Goal: Information Seeking & Learning: Learn about a topic

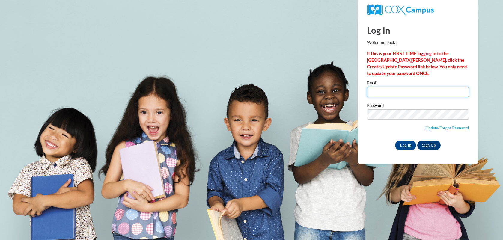
click at [385, 89] on input "Email" at bounding box center [418, 92] width 102 height 10
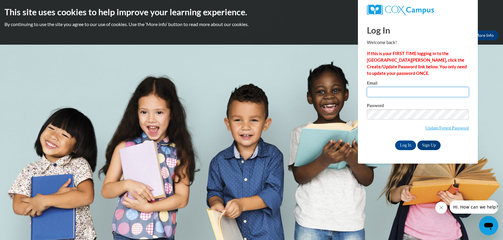
click at [383, 90] on input "Email" at bounding box center [418, 92] width 102 height 10
type input "[EMAIL_ADDRESS][DOMAIN_NAME]"
click at [404, 142] on input "Log In" at bounding box center [405, 145] width 21 height 10
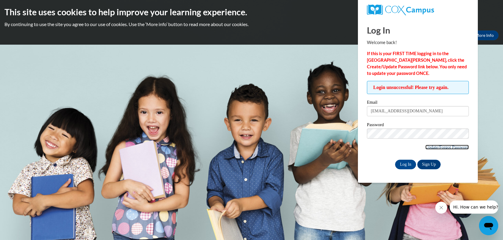
click at [434, 147] on link "Update/Forgot Password" at bounding box center [446, 147] width 43 height 5
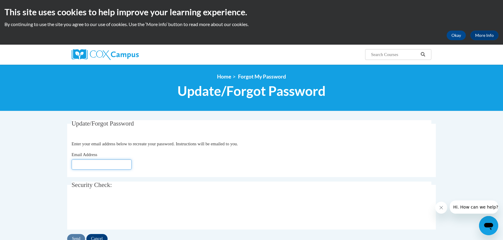
click at [112, 164] on input "Email Address" at bounding box center [102, 164] width 60 height 10
type input "[EMAIL_ADDRESS][DOMAIN_NAME]"
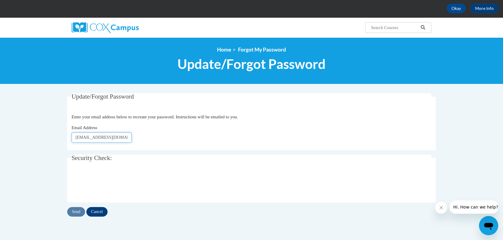
scroll to position [42, 0]
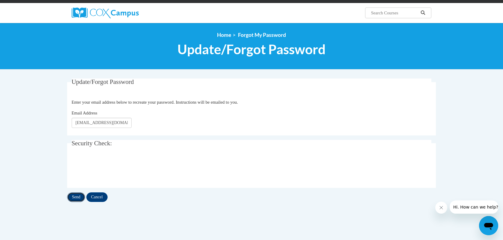
click at [73, 196] on input "Send" at bounding box center [76, 197] width 18 height 10
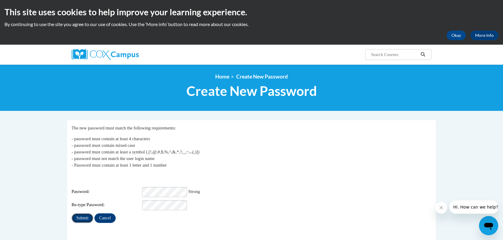
click at [84, 214] on input "Submit" at bounding box center [83, 218] width 22 height 10
click at [85, 223] on input "Submit" at bounding box center [83, 228] width 22 height 10
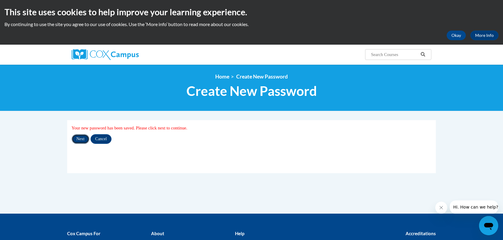
click at [81, 138] on input "Next" at bounding box center [81, 139] width 18 height 10
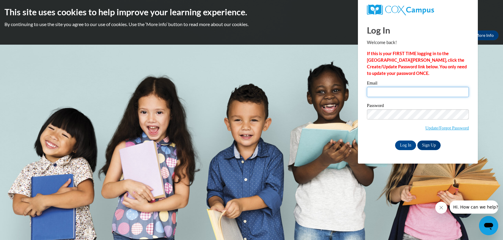
click at [387, 95] on input "Email" at bounding box center [418, 92] width 102 height 10
type input "lcroix@mtsd.k12.wi.us"
click at [373, 135] on div "Password Update/Forgot Password" at bounding box center [418, 120] width 102 height 35
click at [404, 146] on input "Log In" at bounding box center [405, 145] width 21 height 10
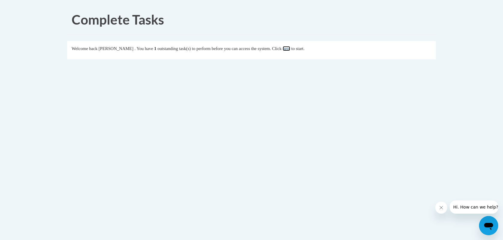
click at [290, 49] on link "here" at bounding box center [285, 48] width 7 height 5
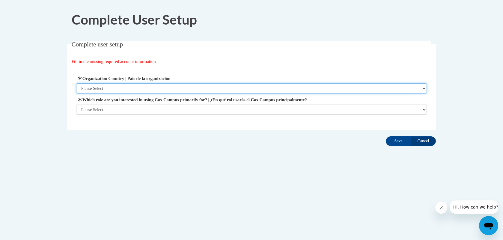
click at [193, 85] on select "Please Select [GEOGRAPHIC_DATA] | [GEOGRAPHIC_DATA] Outside of [GEOGRAPHIC_DATA…" at bounding box center [251, 88] width 351 height 10
select select "ad49bcad-a171-4b2e-b99c-48b446064914"
click at [76, 83] on select "Please Select [GEOGRAPHIC_DATA] | [GEOGRAPHIC_DATA] Outside of [GEOGRAPHIC_DATA…" at bounding box center [251, 88] width 351 height 10
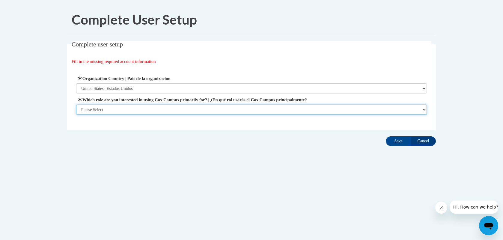
click at [184, 110] on select "Please Select College/University | Colegio/Universidad Community/Nonprofit Part…" at bounding box center [251, 110] width 351 height 10
select select "fbf2d438-af2f-41f8-98f1-81c410e29de3"
click at [76, 115] on select "Please Select College/University | Colegio/Universidad Community/Nonprofit Part…" at bounding box center [251, 110] width 351 height 10
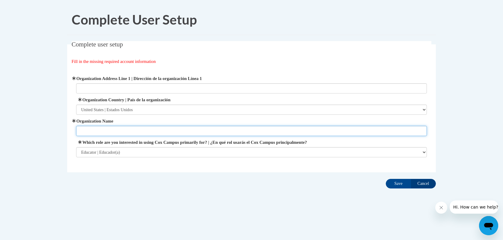
click at [249, 135] on input "Organization Name" at bounding box center [251, 131] width 351 height 10
type input "Mequon-Thiensville School District"
type input "5000 W. Mequon Rd."
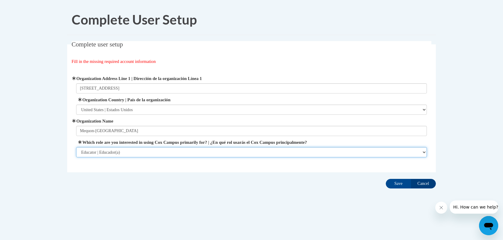
click at [163, 149] on select "Please Select College/University | Colegio/Universidad Community/Nonprofit Part…" at bounding box center [251, 152] width 351 height 10
click at [76, 147] on select "Please Select College/University | Colegio/Universidad Community/Nonprofit Part…" at bounding box center [251, 152] width 351 height 10
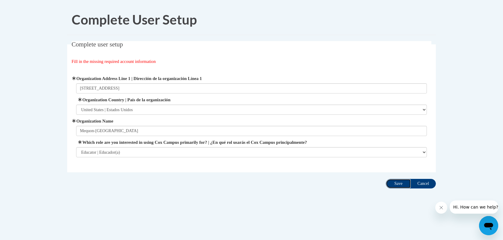
click at [401, 182] on input "Save" at bounding box center [398, 184] width 25 height 10
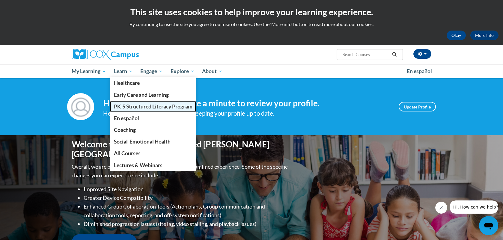
click at [133, 105] on span "PK-5 Structured Literacy Program" at bounding box center [153, 106] width 78 height 6
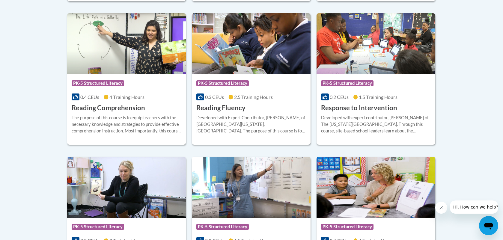
scroll to position [589, 0]
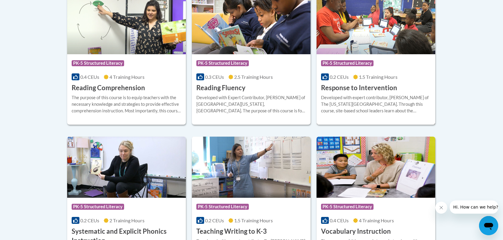
click at [382, 102] on div "Developed with expert contributor, Dr. Laura Justice of The Ohio State Universi…" at bounding box center [376, 104] width 110 height 20
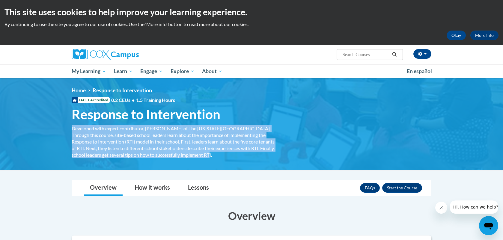
drag, startPoint x: 203, startPoint y: 156, endPoint x: 72, endPoint y: 129, distance: 133.4
click at [72, 129] on div "Developed with expert contributor, [PERSON_NAME] of The [US_STATE][GEOGRAPHIC_D…" at bounding box center [175, 141] width 207 height 33
copy div "Developed with expert contributor, [PERSON_NAME] of The [US_STATE][GEOGRAPHIC_D…"
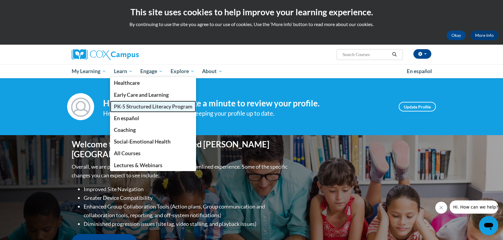
click at [123, 106] on span "PK-5 Structured Literacy Program" at bounding box center [153, 106] width 78 height 6
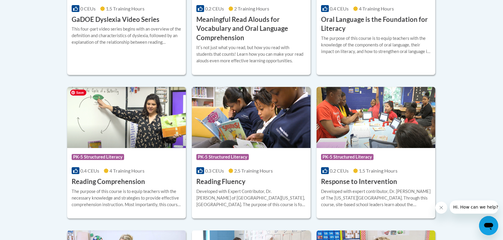
scroll to position [450, 0]
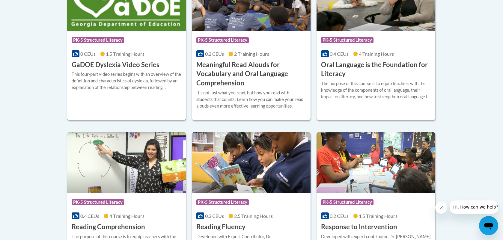
click at [126, 67] on h3 "GaDOE Dyslexia Video Series" at bounding box center [116, 64] width 88 height 9
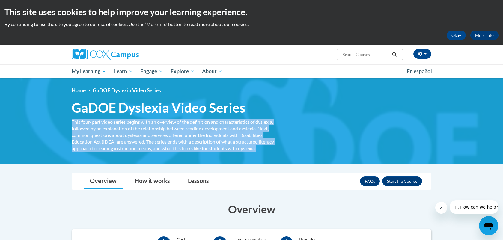
drag, startPoint x: 263, startPoint y: 151, endPoint x: 68, endPoint y: 123, distance: 196.9
click at [68, 123] on div "This four-part video series begins with an overview of the definition and chara…" at bounding box center [175, 135] width 216 height 33
copy div "This four-part video series begins with an overview of the definition and chara…"
click at [452, 35] on button "Okay" at bounding box center [455, 36] width 19 height 10
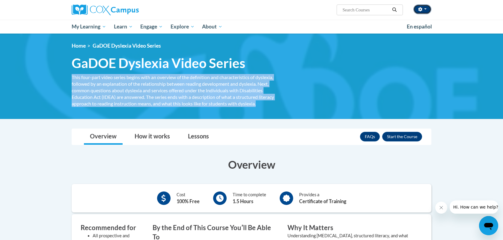
click at [425, 11] on button "button" at bounding box center [422, 9] width 18 height 10
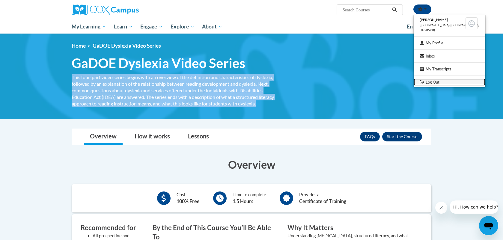
click at [445, 81] on link "Log Out" at bounding box center [449, 81] width 72 height 7
